Goal: Check status: Check status

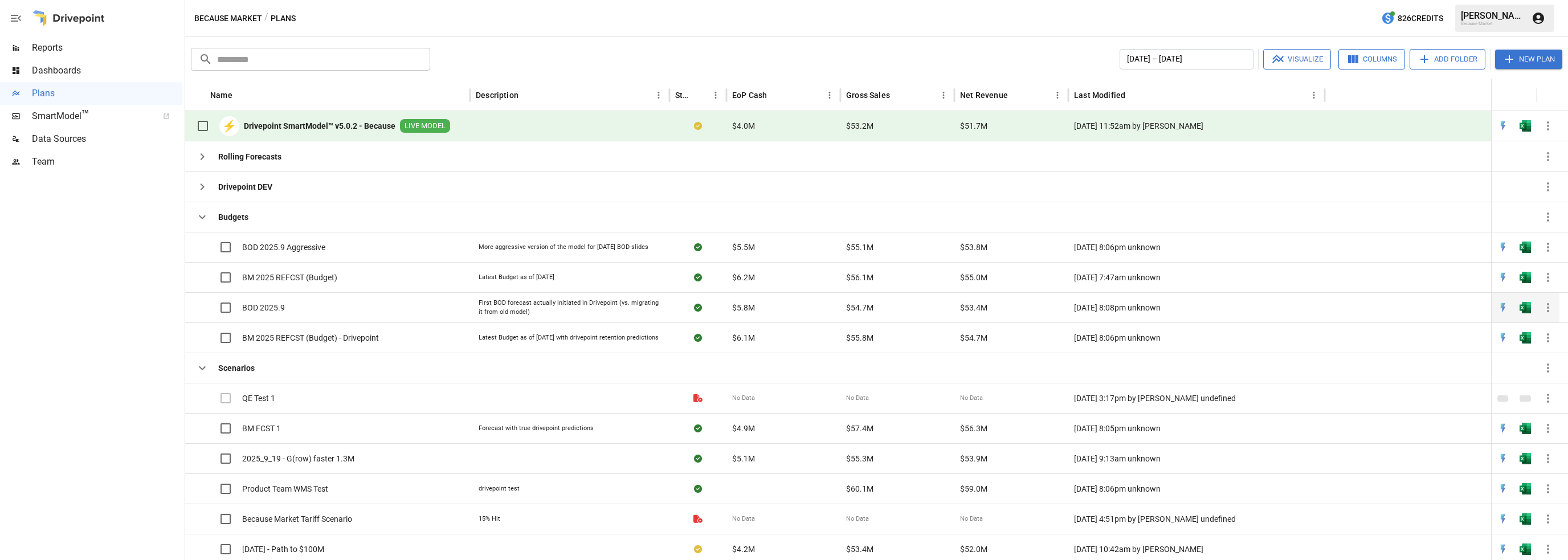
click at [274, 306] on span "BOD 2025.9" at bounding box center [264, 308] width 43 height 11
